Goal: Transaction & Acquisition: Purchase product/service

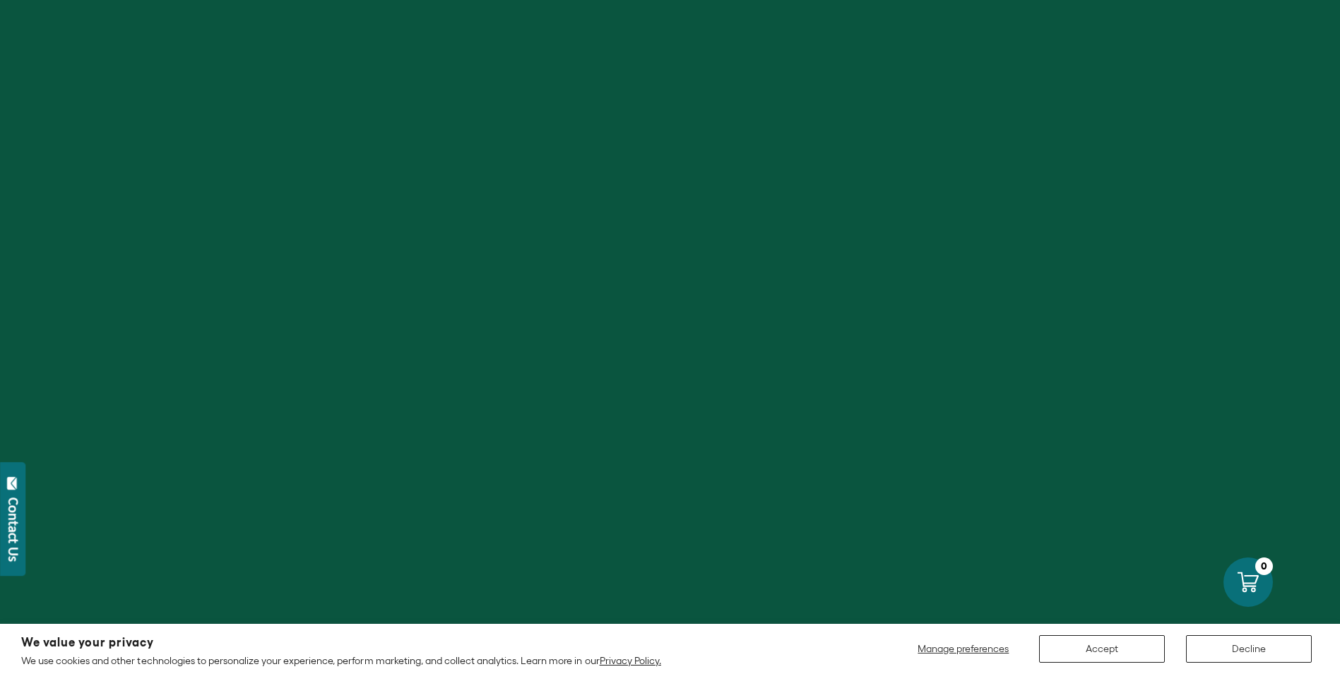
scroll to position [424, 0]
click at [1109, 645] on button "Accept" at bounding box center [1102, 649] width 126 height 28
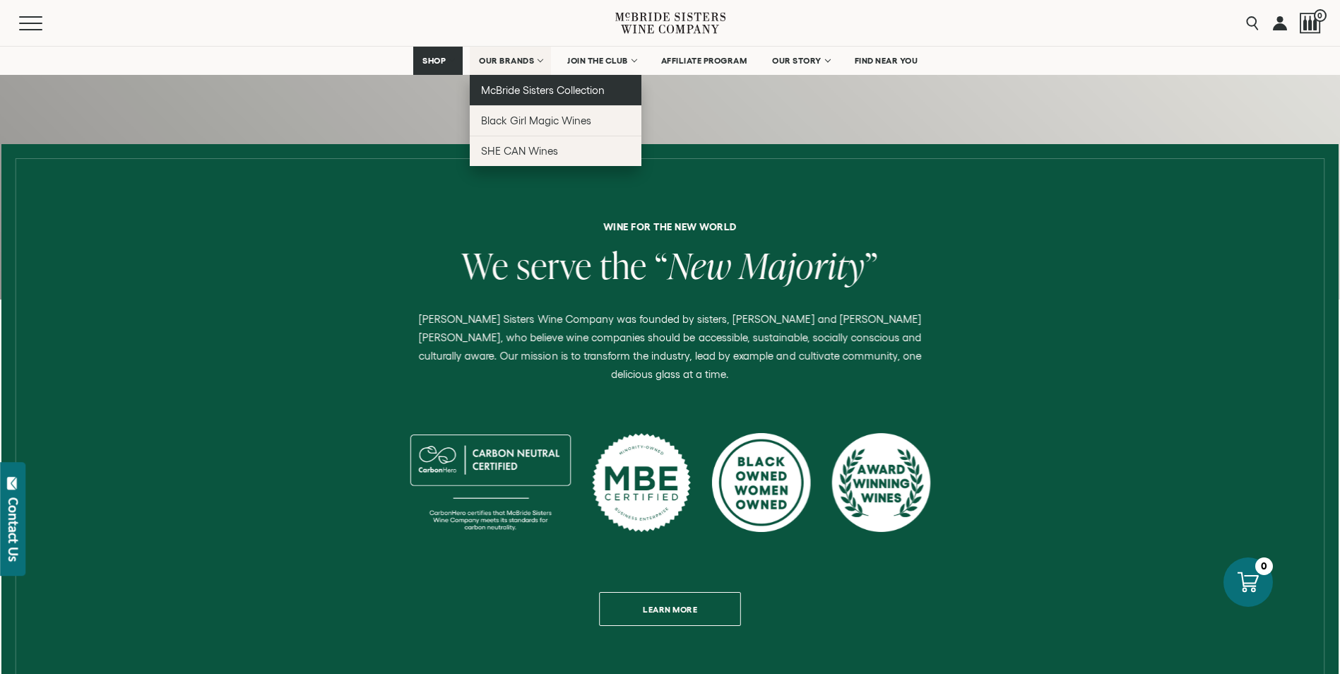
click at [518, 89] on span "McBride Sisters Collection" at bounding box center [543, 90] width 124 height 12
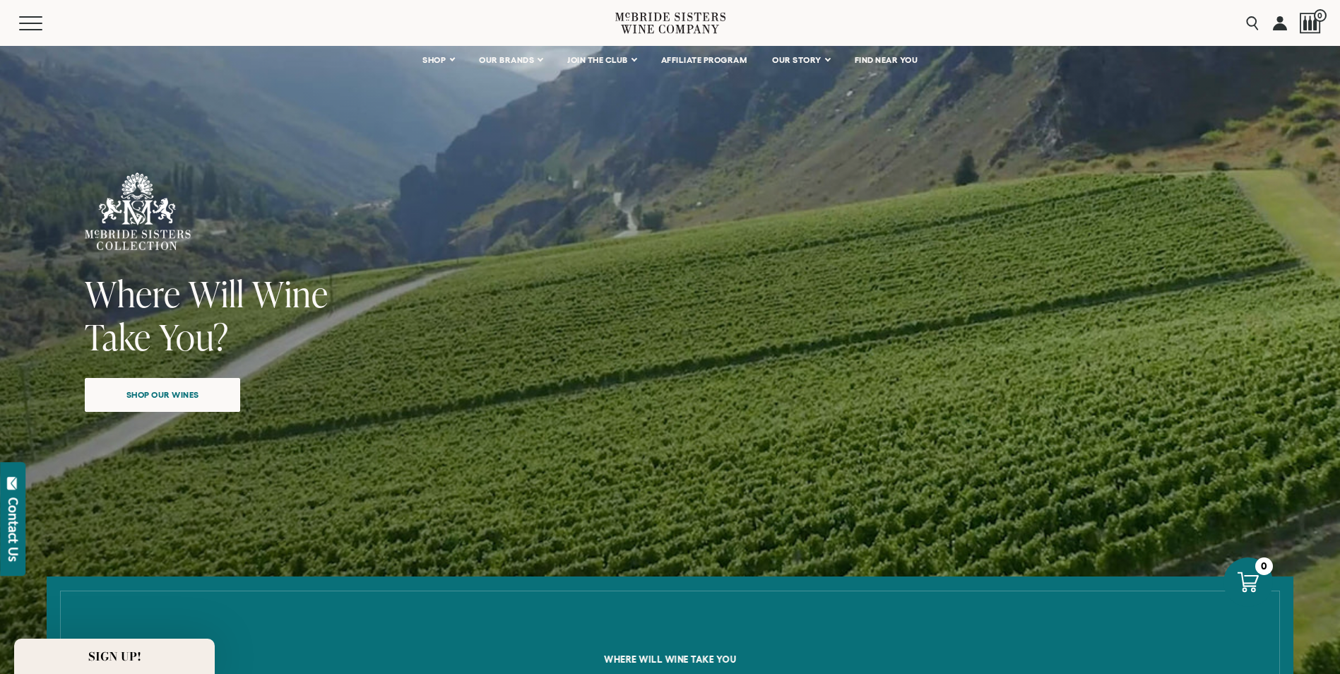
click at [627, 62] on div "Close dialog Discover Our Collections Join our community to receive exclusive u…" at bounding box center [670, 337] width 1340 height 674
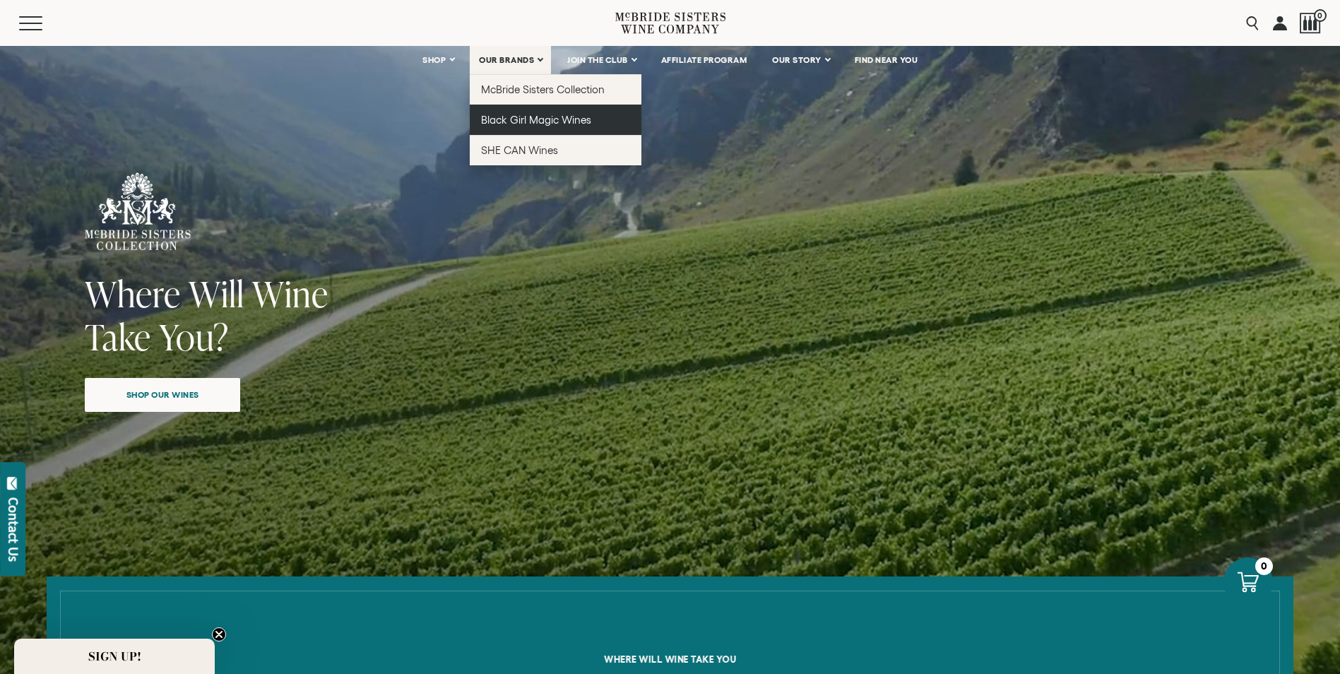
click at [513, 116] on span "Black Girl Magic Wines" at bounding box center [536, 120] width 110 height 12
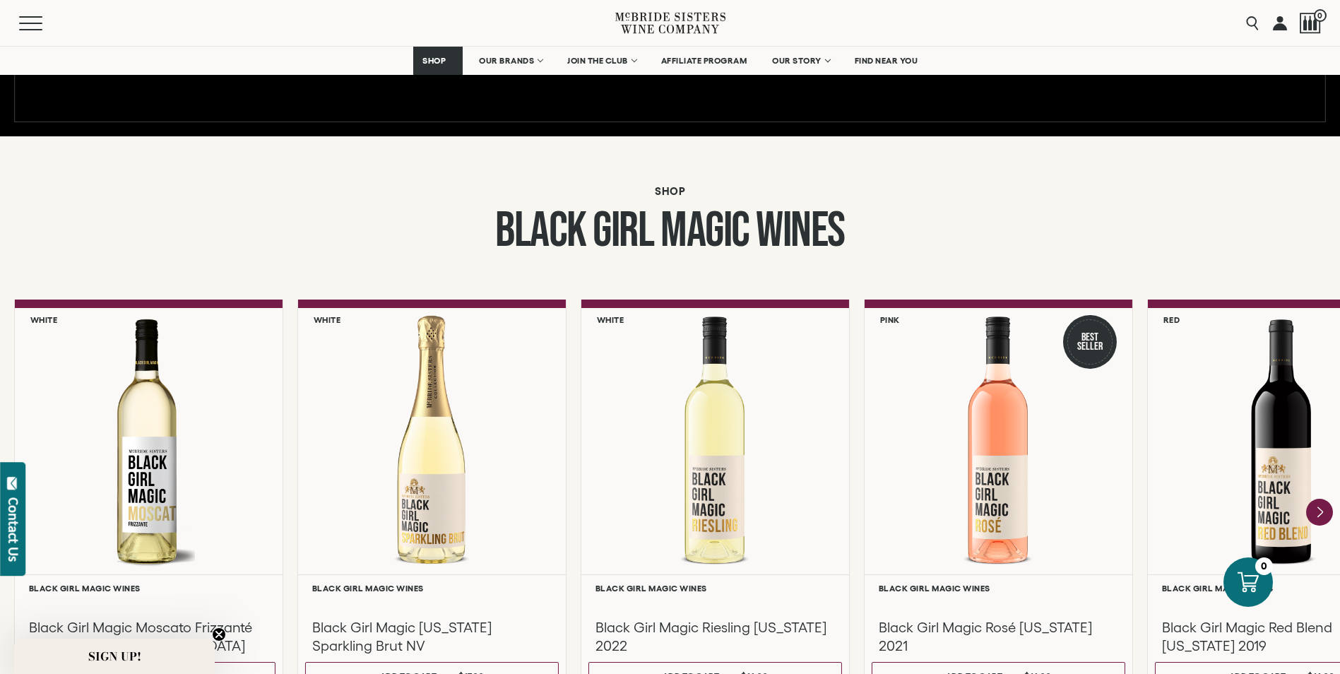
scroll to position [1059, 0]
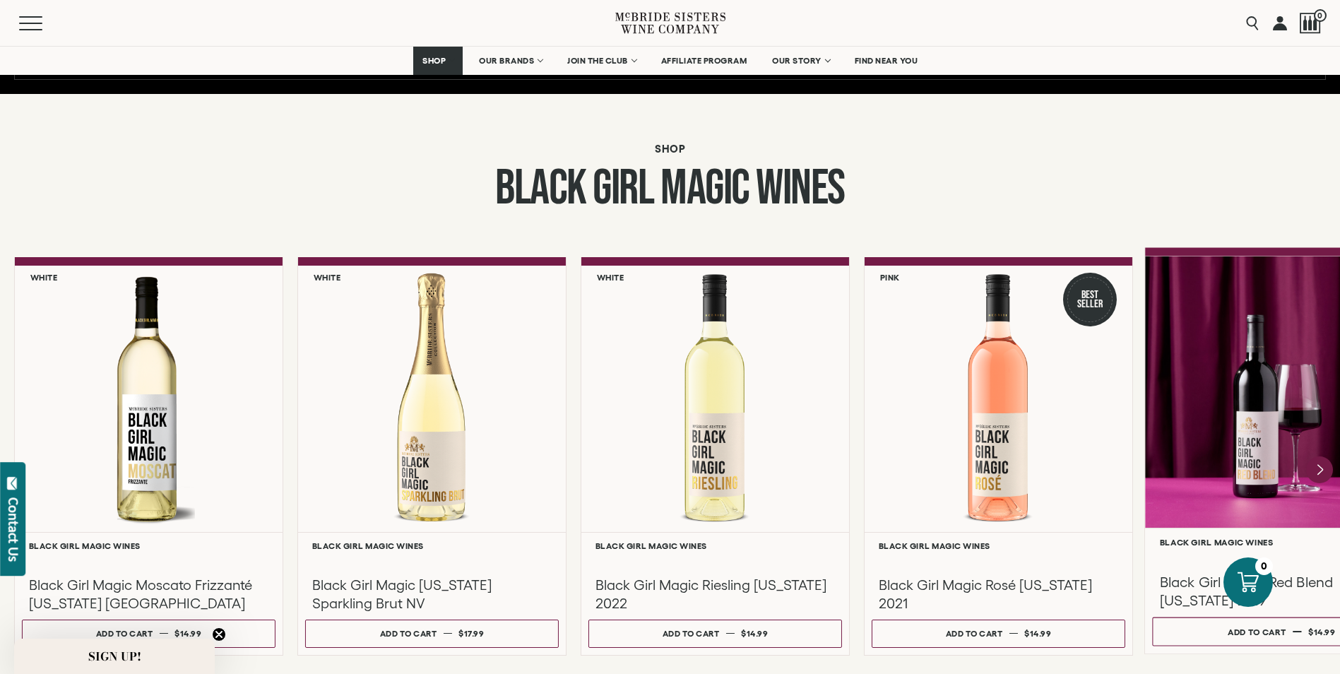
click at [1256, 316] on div at bounding box center [1281, 392] width 273 height 272
